Goal: Task Accomplishment & Management: Manage account settings

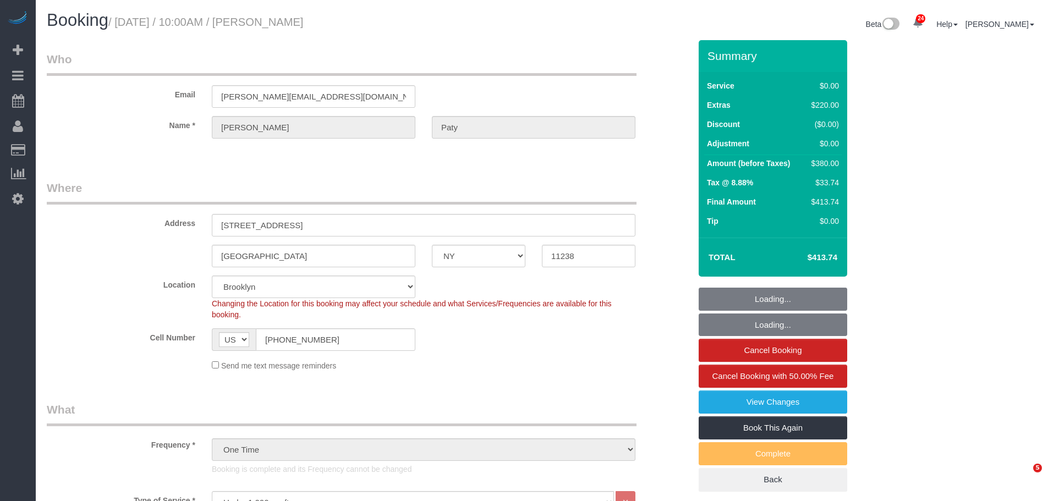
select select "NY"
select select "1"
select select "spot1"
select select "number:89"
select select "number:90"
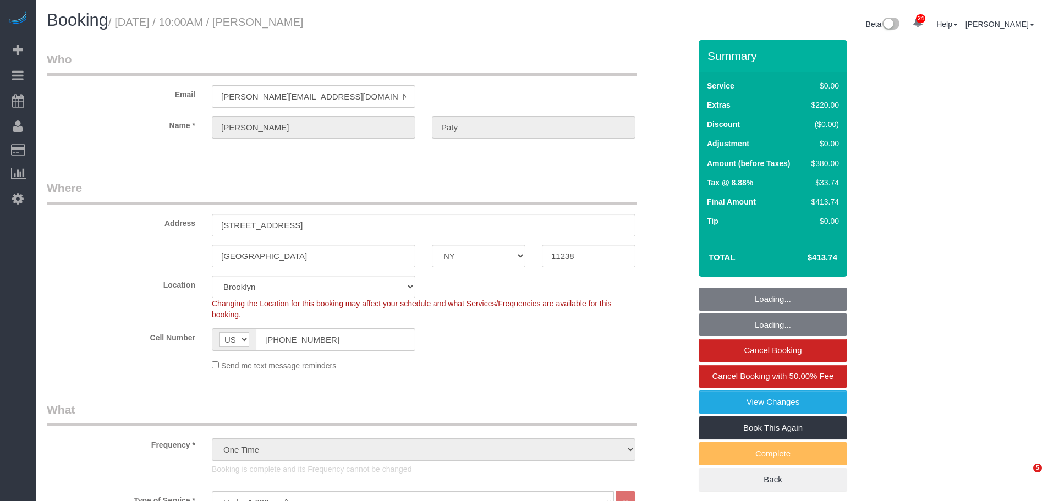
select select "number:15"
select select "number:5"
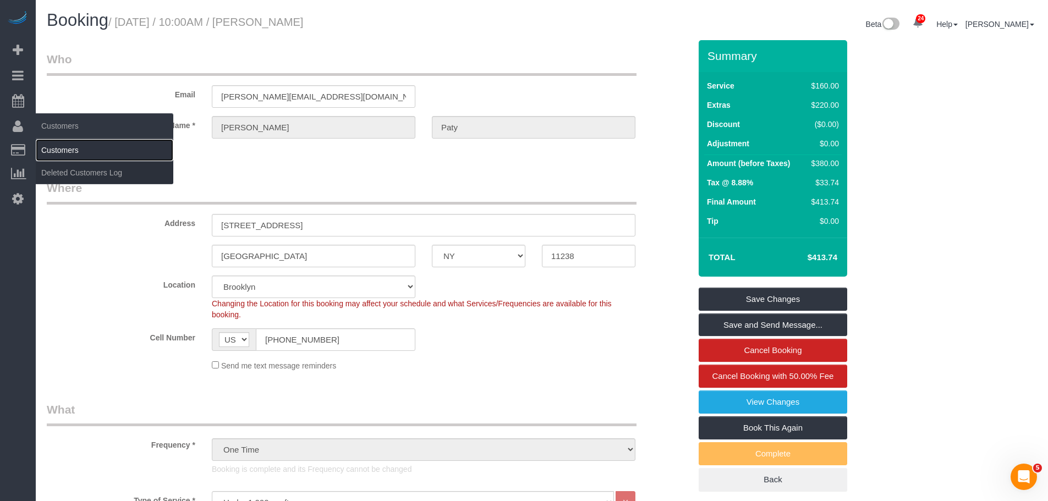
click at [67, 152] on link "Customers" at bounding box center [105, 150] width 138 height 22
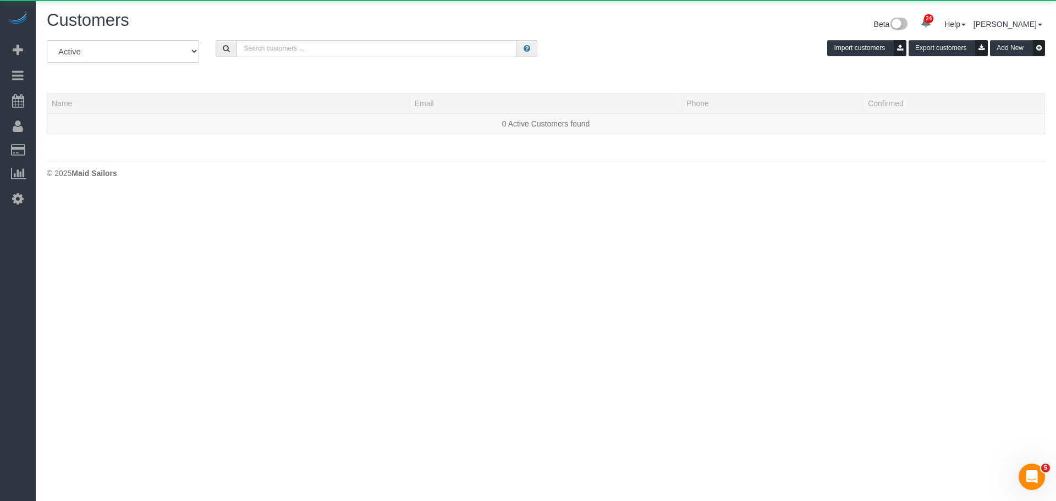
click at [348, 54] on input "text" at bounding box center [377, 48] width 281 height 17
paste input "[PERSON_NAME]"
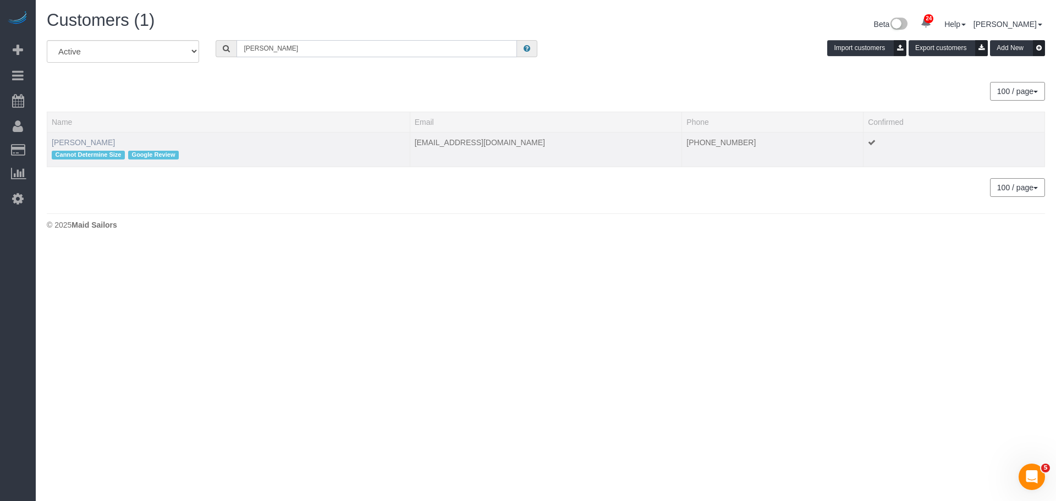
type input "[PERSON_NAME]"
click at [80, 142] on link "[PERSON_NAME]" at bounding box center [83, 142] width 63 height 9
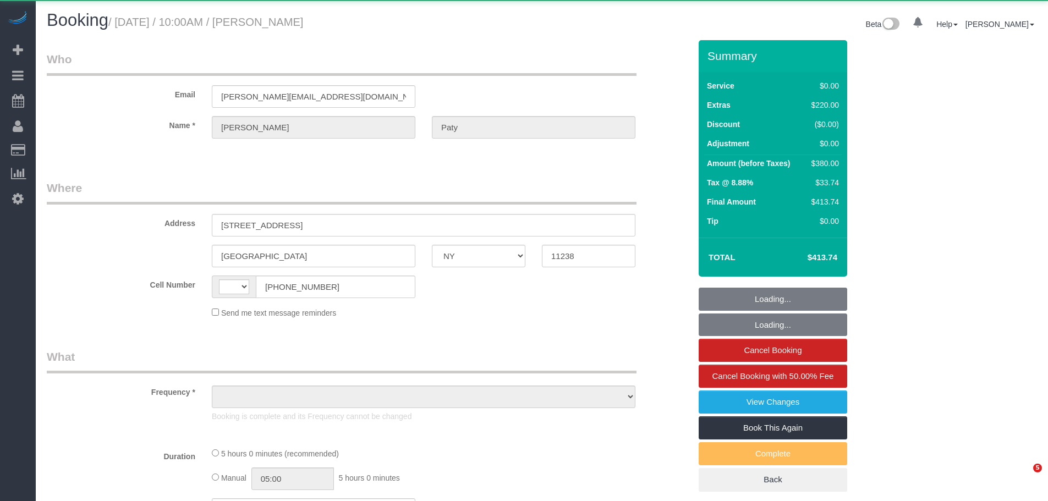
select select "NY"
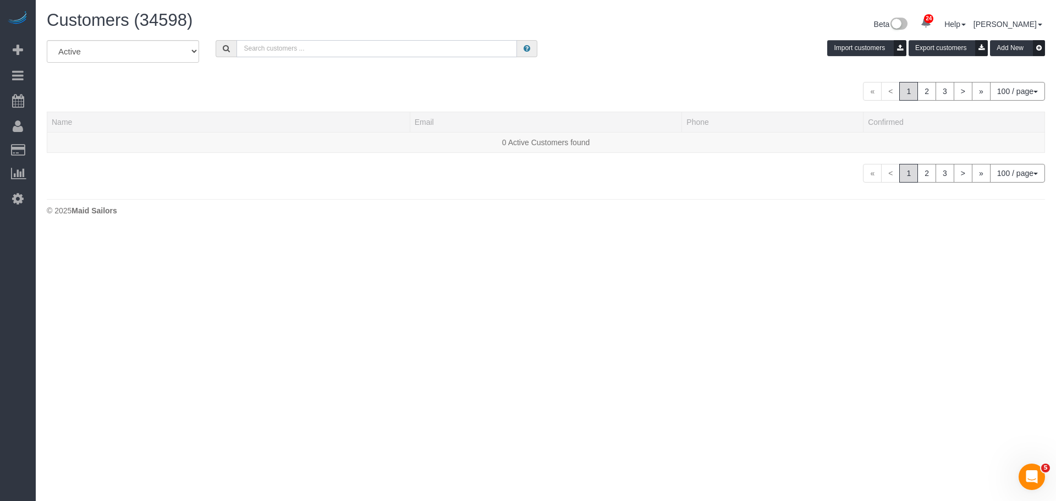
click at [333, 50] on input "text" at bounding box center [377, 48] width 281 height 17
paste input "[PERSON_NAME]"
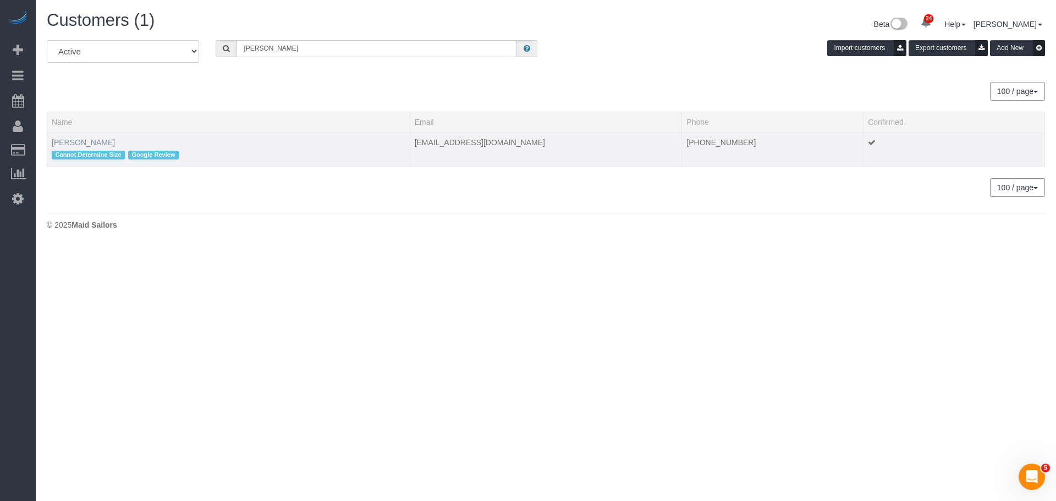
type input "[PERSON_NAME]"
click at [85, 145] on link "[PERSON_NAME]" at bounding box center [83, 142] width 63 height 9
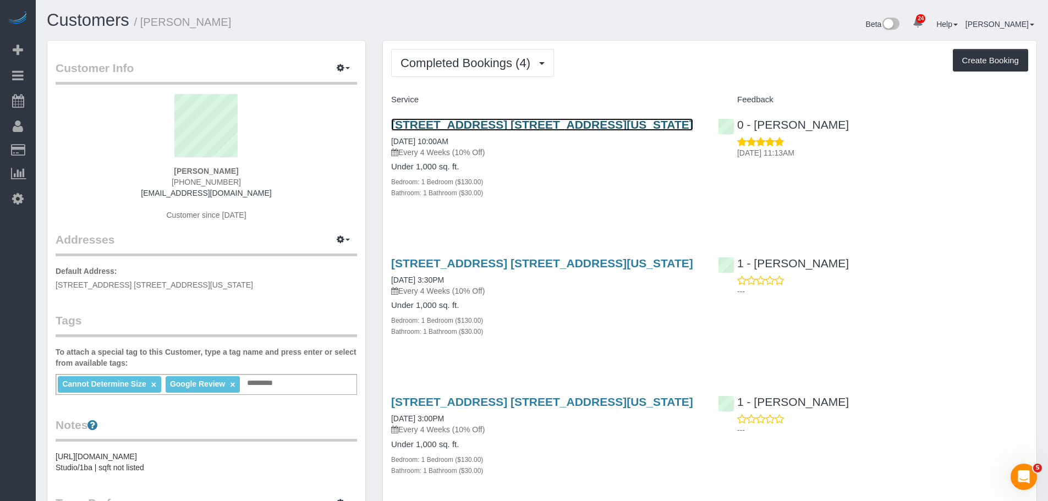
click at [521, 125] on link "[STREET_ADDRESS] [STREET_ADDRESS][US_STATE]" at bounding box center [542, 124] width 302 height 13
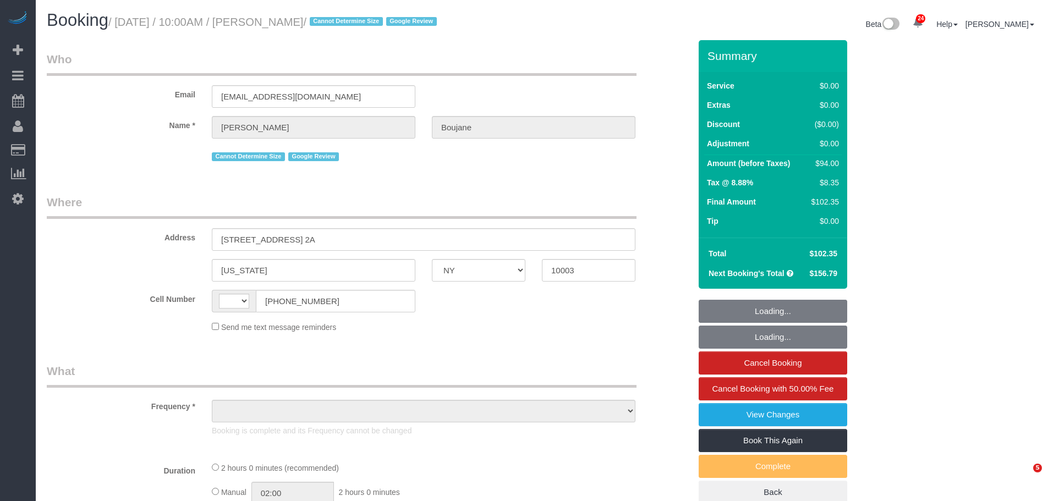
select select "NY"
select select "object:581"
select select "string:US"
select select "string:stripe-pm_1RlvTs4VGloSiKo7fLOA1WIt"
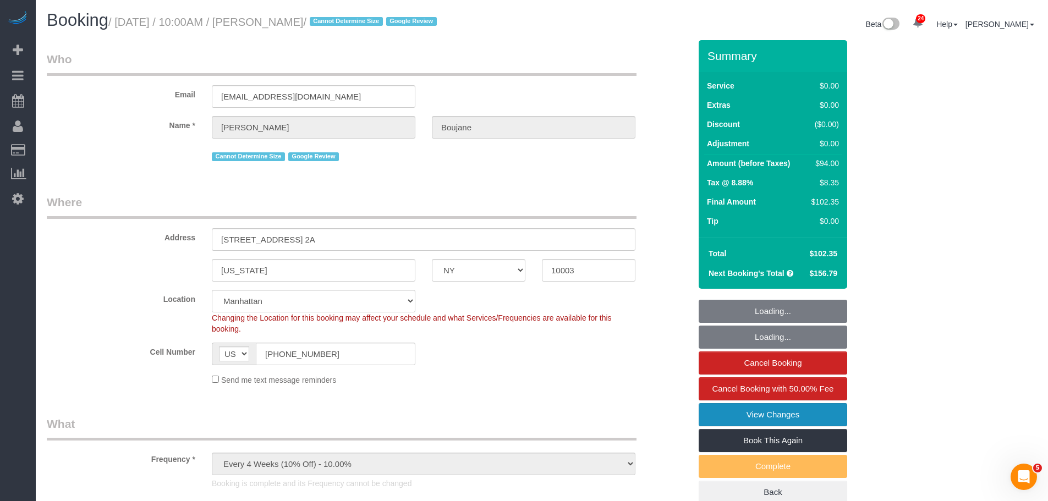
select select "object:1436"
select select "spot1"
select select "number:56"
select select "number:72"
select select "number:15"
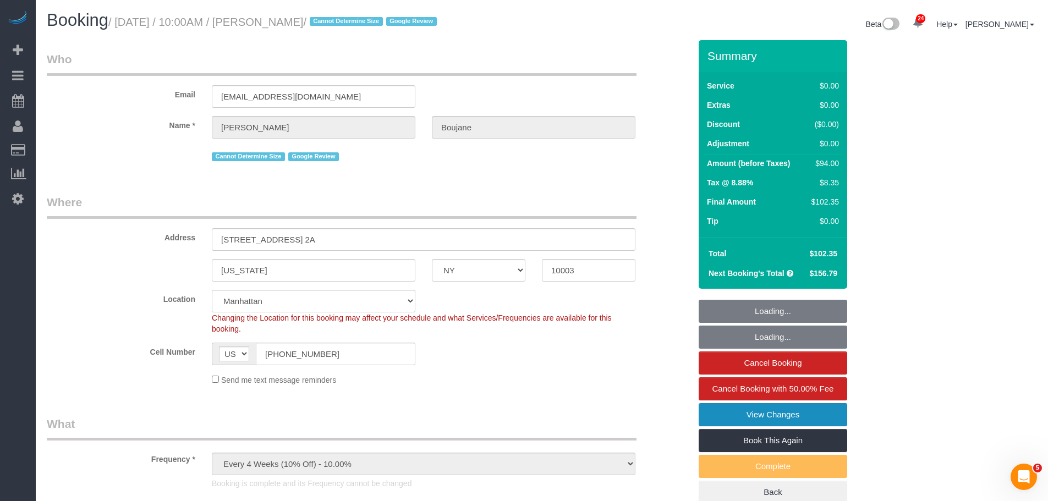
select select "number:5"
select select "1"
drag, startPoint x: 790, startPoint y: 416, endPoint x: 773, endPoint y: 413, distance: 17.5
click at [791, 416] on link "View Changes" at bounding box center [773, 414] width 149 height 23
select select "1"
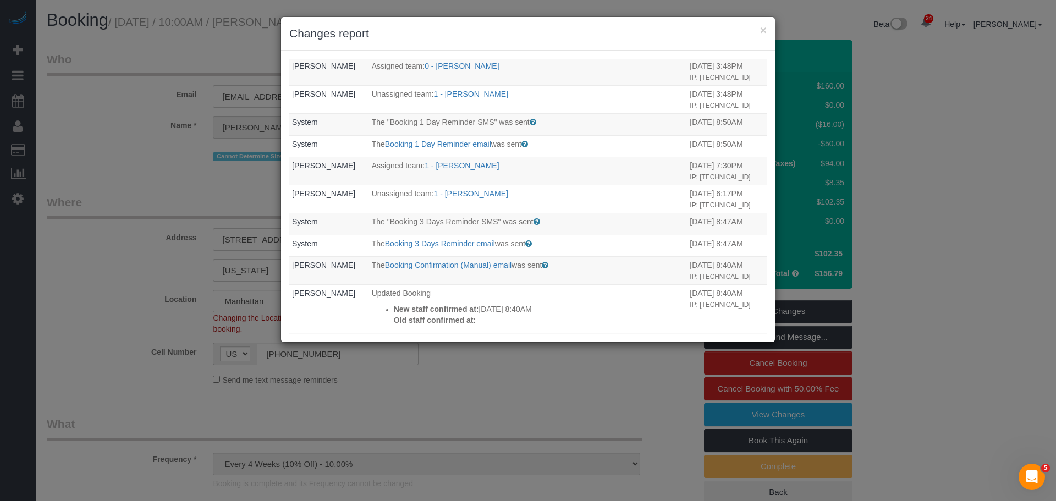
scroll to position [385, 0]
